Goal: Browse casually: Explore the website without a specific task or goal

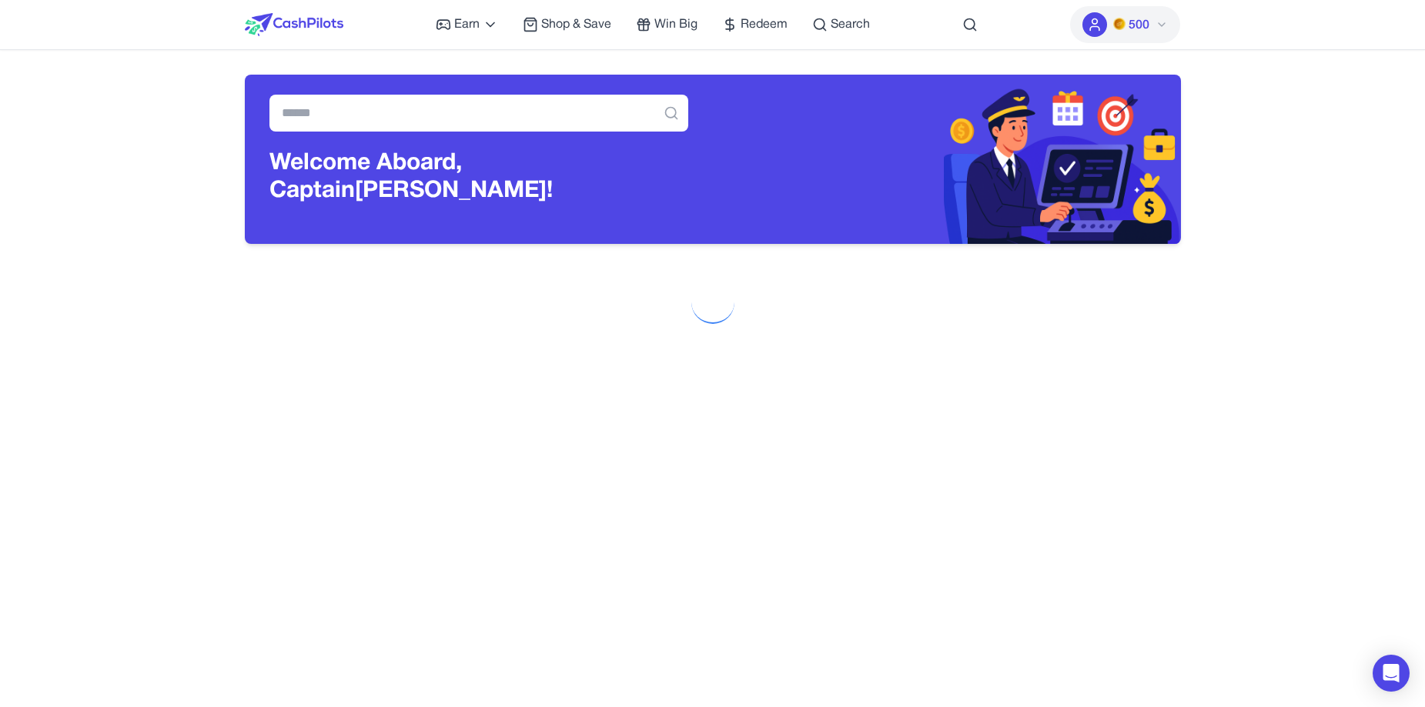
click at [304, 22] on img at bounding box center [294, 24] width 99 height 23
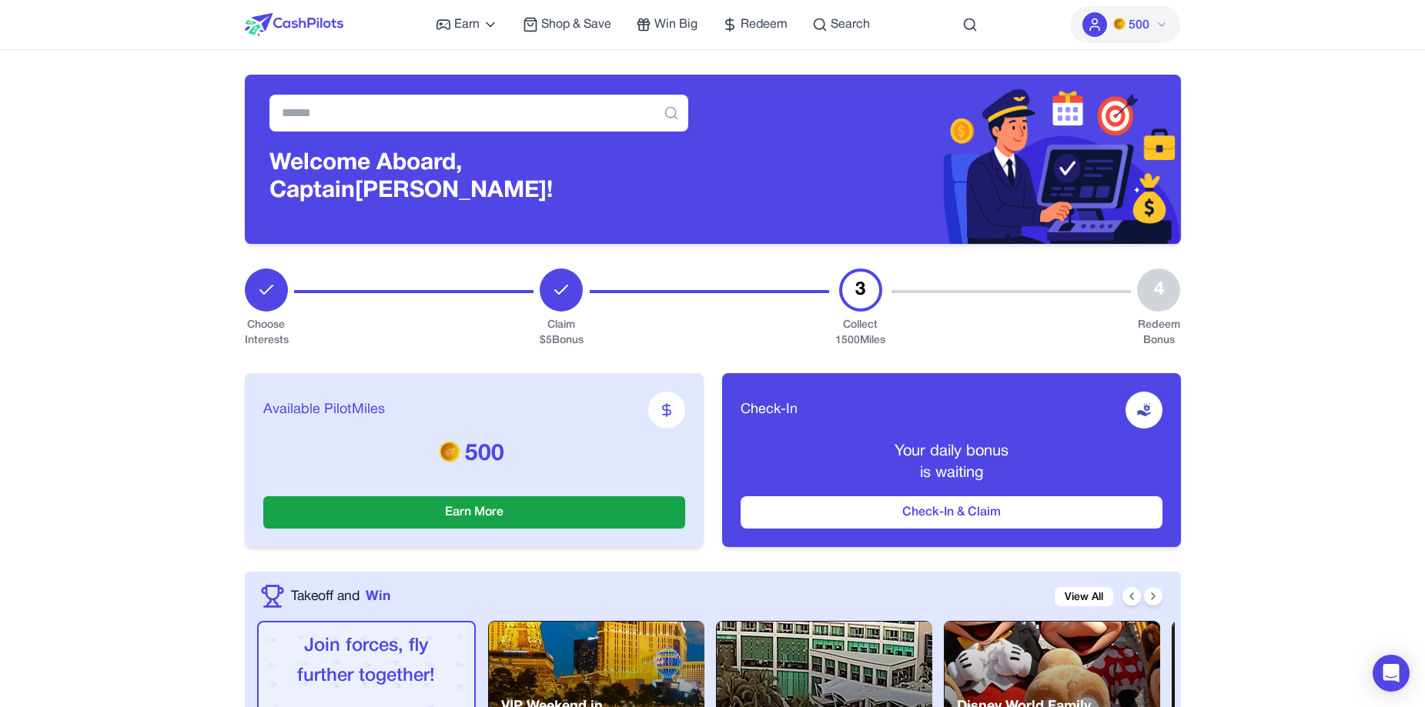
click at [313, 20] on img at bounding box center [294, 24] width 99 height 23
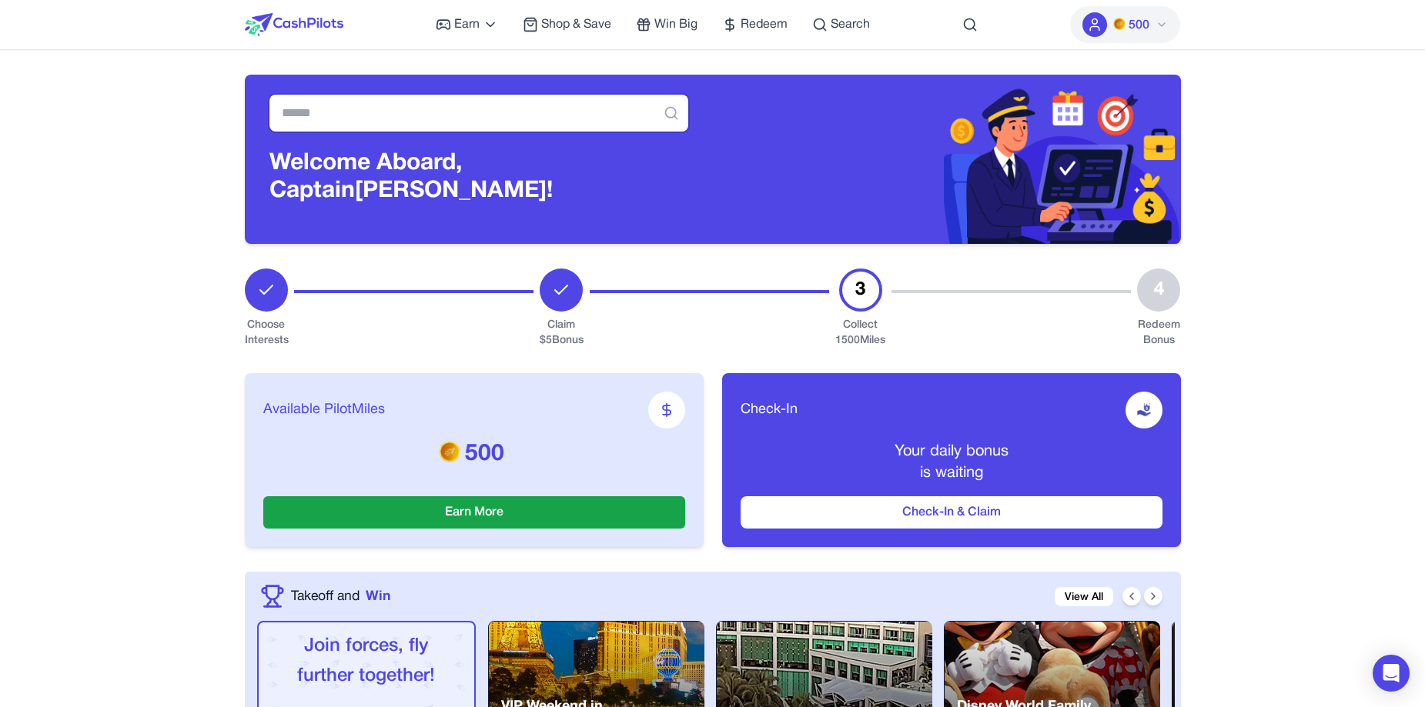
click at [418, 113] on input "text" at bounding box center [478, 113] width 419 height 37
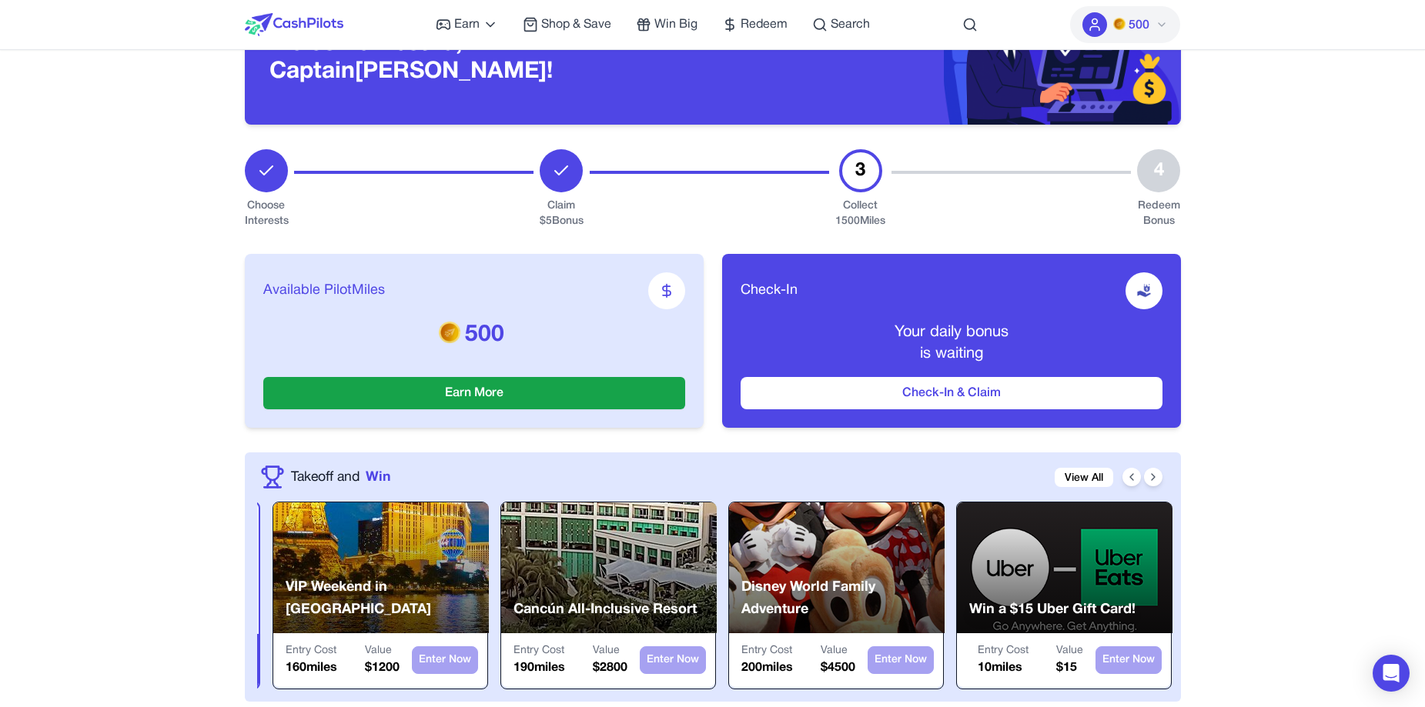
scroll to position [231, 0]
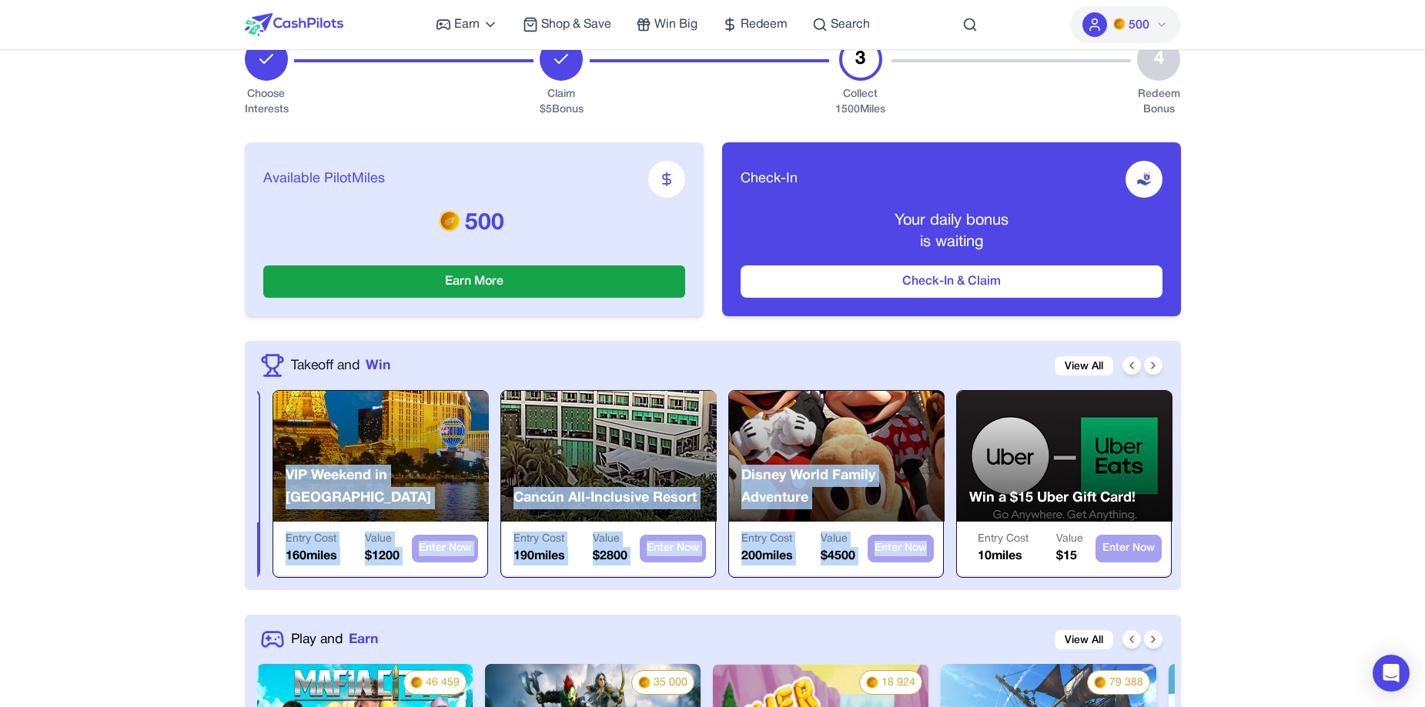
drag, startPoint x: 452, startPoint y: 466, endPoint x: 1119, endPoint y: 465, distance: 667.3
click at [1119, 465] on div "Join forces, fly further together! Coming soon Team up VIP Weekend in [GEOGRAPH…" at bounding box center [715, 484] width 917 height 188
click at [1131, 361] on icon at bounding box center [1131, 365] width 12 height 12
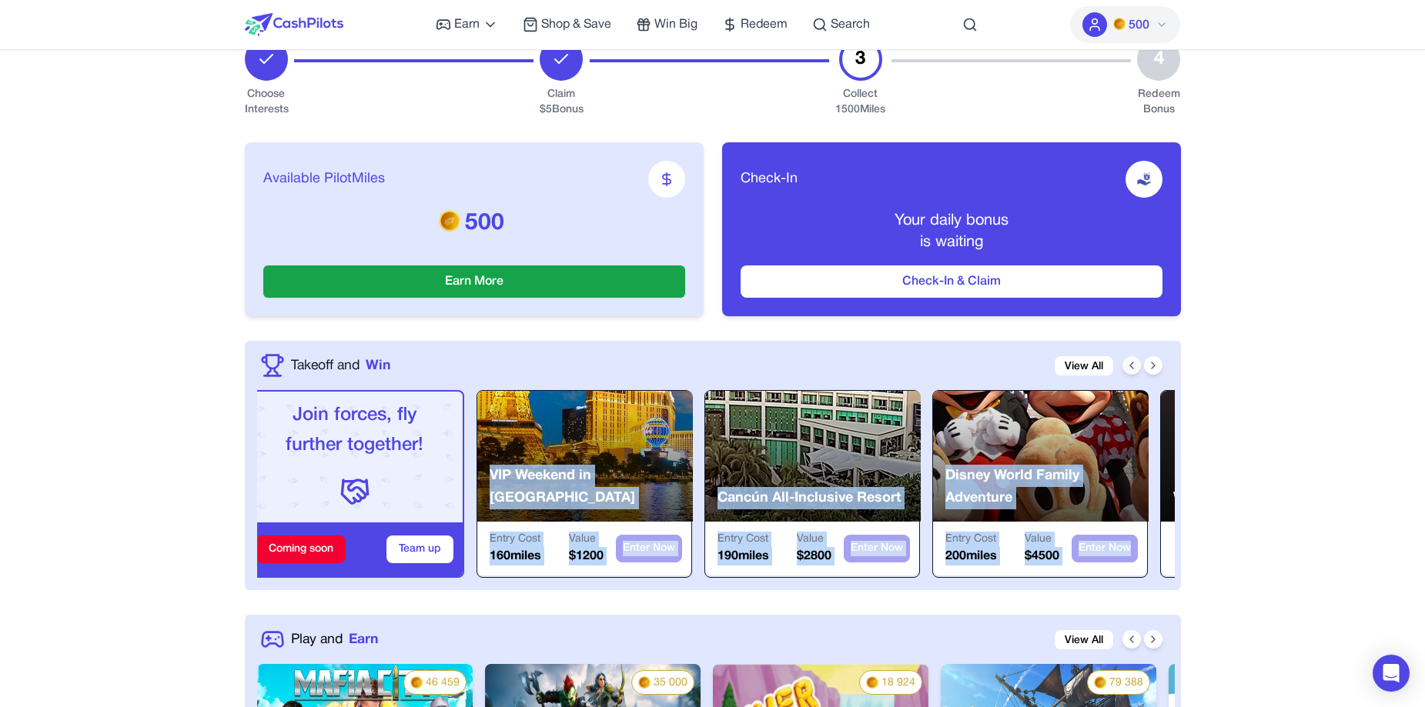
scroll to position [0, 0]
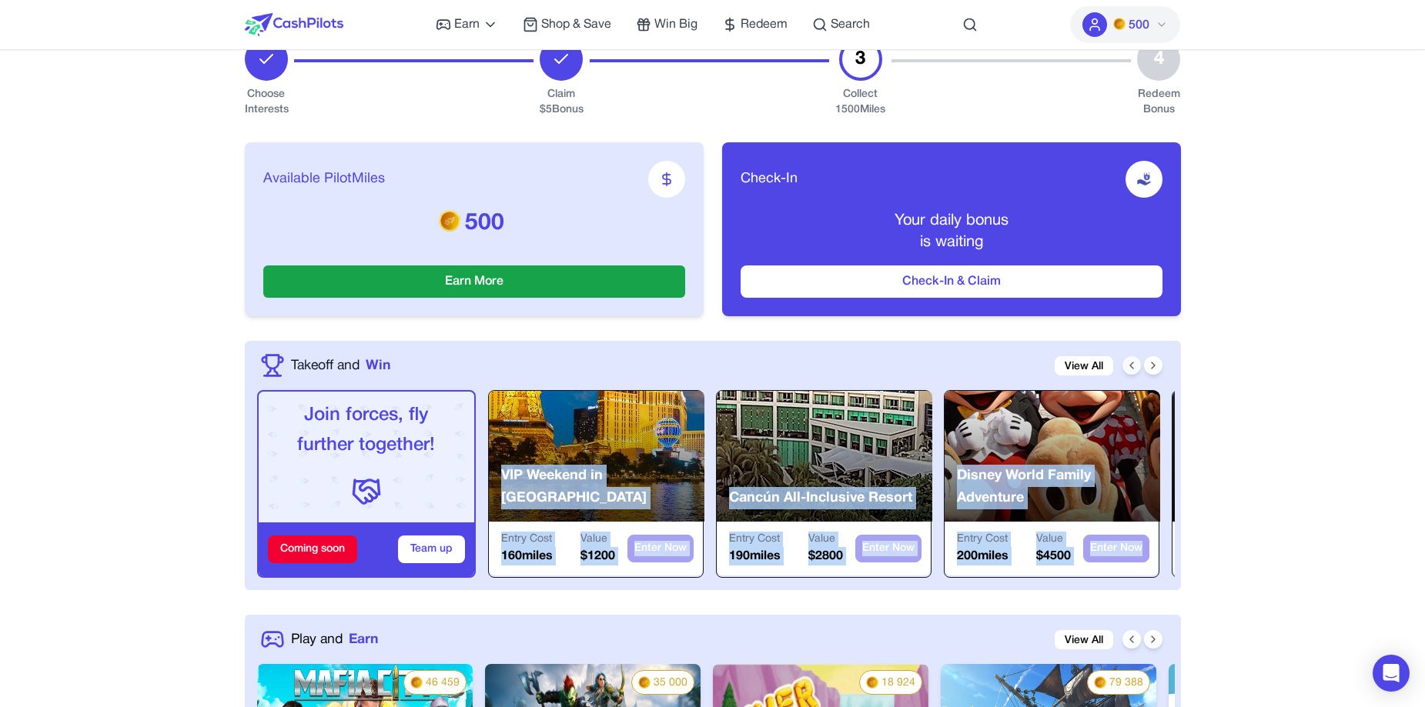
click at [1131, 361] on icon at bounding box center [1131, 365] width 12 height 12
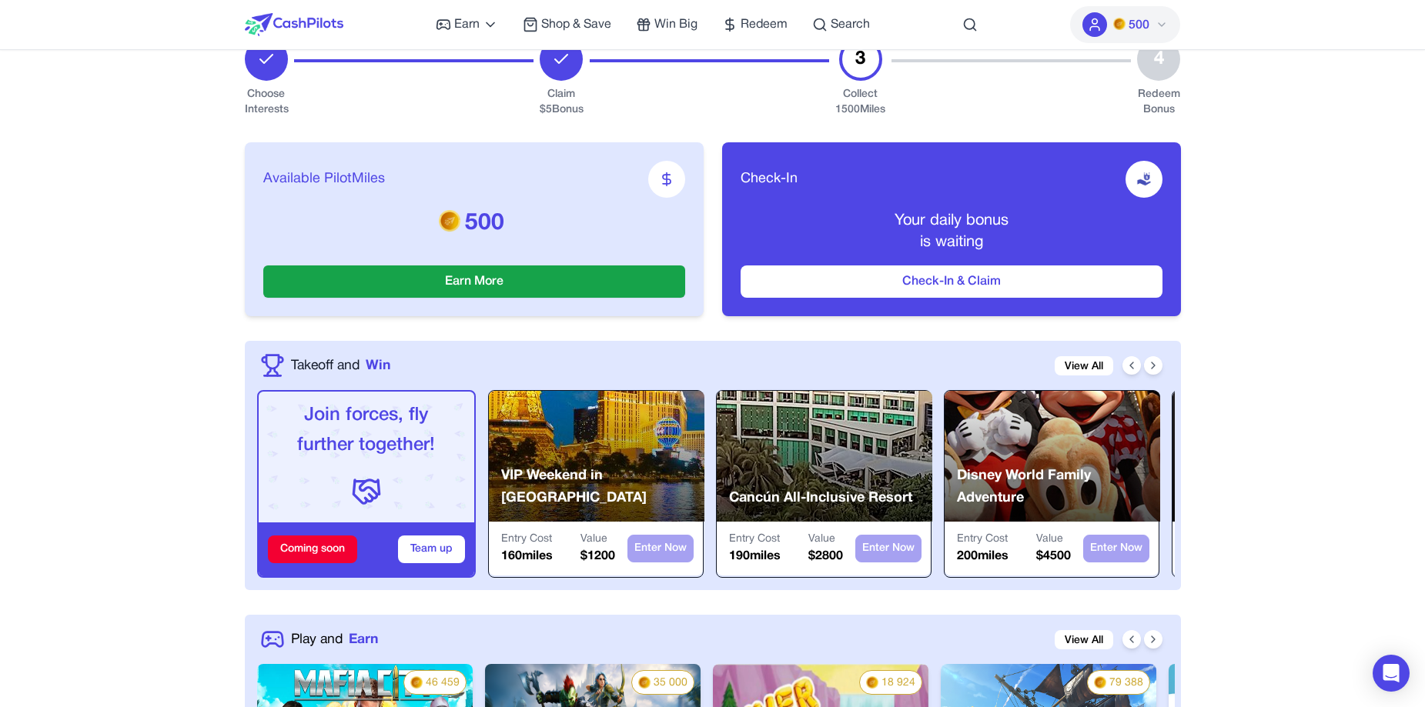
click at [321, 552] on div "Coming soon" at bounding box center [312, 550] width 89 height 28
